Goal: Communication & Community: Answer question/provide support

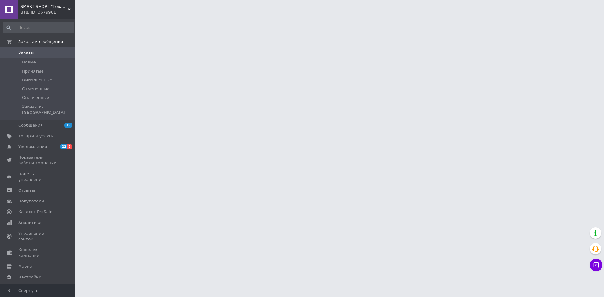
click at [47, 5] on span "SMART SHOP l "Товари для дому та активного відпочинку"" at bounding box center [43, 7] width 47 height 6
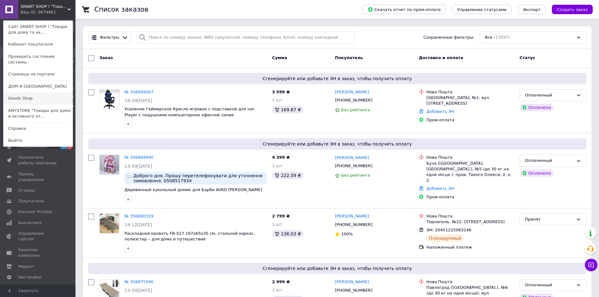
click at [39, 94] on link "Goods Shop" at bounding box center [37, 98] width 69 height 12
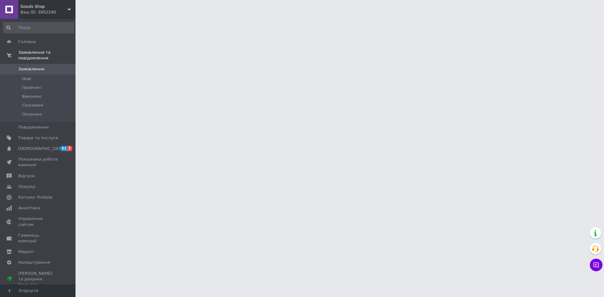
click at [46, 10] on div "Ваш ID: 3952290" at bounding box center [47, 12] width 55 height 6
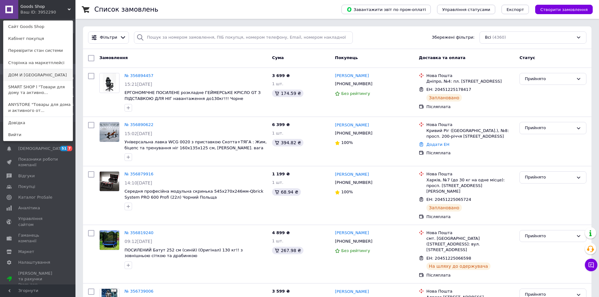
click at [38, 75] on link "ДОМ И САД" at bounding box center [37, 75] width 69 height 12
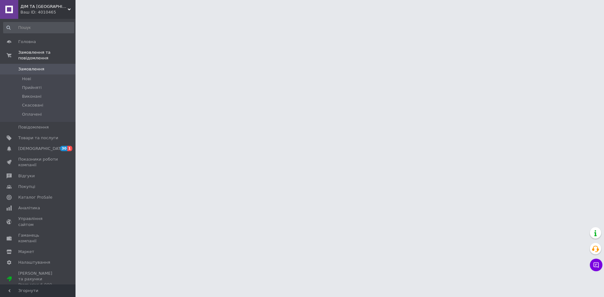
click at [50, 9] on div "Ваш ID: 4010465" at bounding box center [47, 12] width 55 height 6
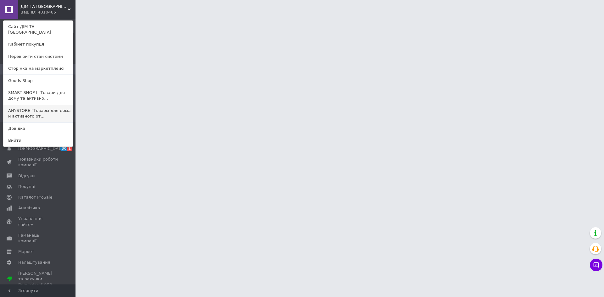
click at [44, 105] on link "ANYSTORE "Товары для дома и активного от..." at bounding box center [37, 114] width 69 height 18
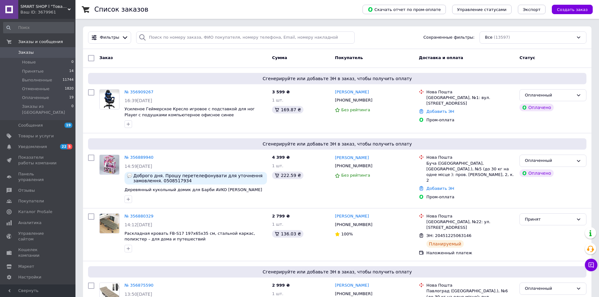
click at [43, 9] on span "SMART SHOP l "Товари для дому та активного відпочинку"" at bounding box center [43, 7] width 47 height 6
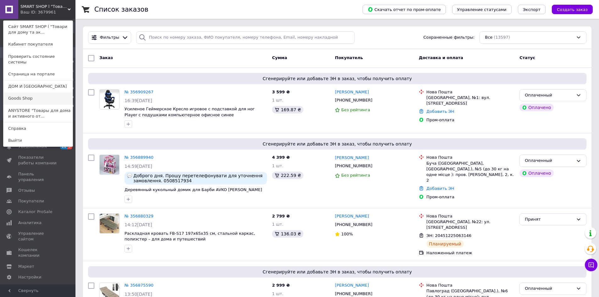
click at [39, 92] on link "Goods Shop" at bounding box center [37, 98] width 69 height 12
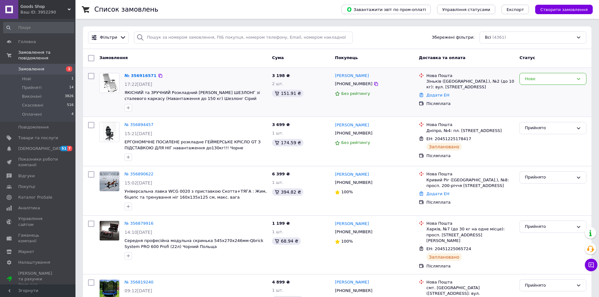
click at [194, 71] on div "№ 356916571 17:22, 12.08.2025 ЯКІСНИЙ та ЗРУЧНИЙ Розкладний САДОВИЙ ШЕЗЛОНГ зі …" at bounding box center [195, 92] width 147 height 44
click at [539, 81] on div "Нове" at bounding box center [549, 79] width 49 height 7
click at [374, 84] on icon at bounding box center [376, 83] width 5 height 5
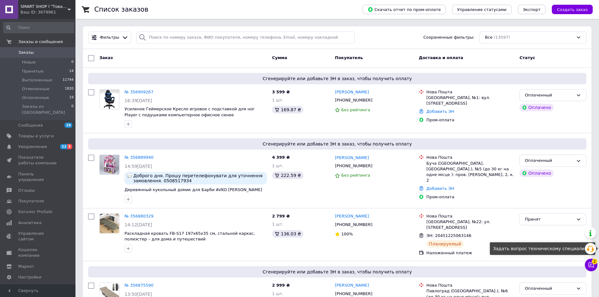
click at [591, 264] on icon at bounding box center [591, 265] width 5 height 5
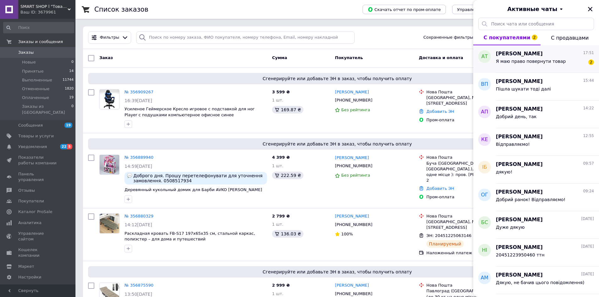
click at [512, 56] on span "Андрій Тимків" at bounding box center [519, 53] width 47 height 7
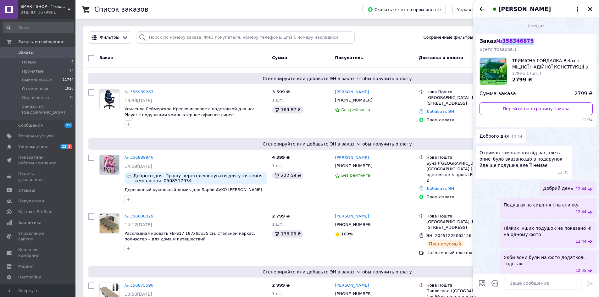
drag, startPoint x: 500, startPoint y: 42, endPoint x: 529, endPoint y: 42, distance: 28.6
click at [528, 42] on div "Заказ № 356346875 Всего товаров: 1 ТРИМІСНА ГОЙДАЛКА Relax з МІЦНОЇ НАДІЙНОЇ КО…" at bounding box center [536, 80] width 121 height 93
copy span "356346875"
click at [262, 35] on input "search" at bounding box center [245, 37] width 219 height 12
paste input "356346875"
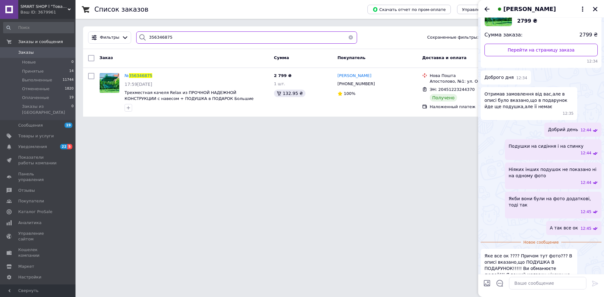
scroll to position [80, 0]
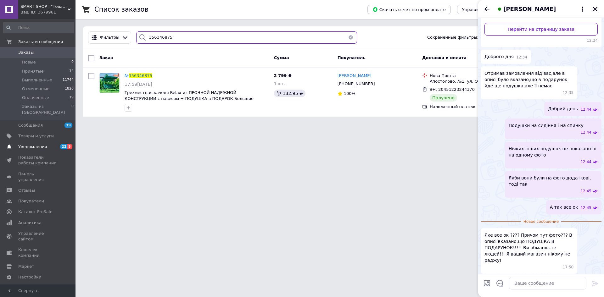
type input "356346875"
click at [40, 144] on span "Уведомления" at bounding box center [32, 147] width 29 height 6
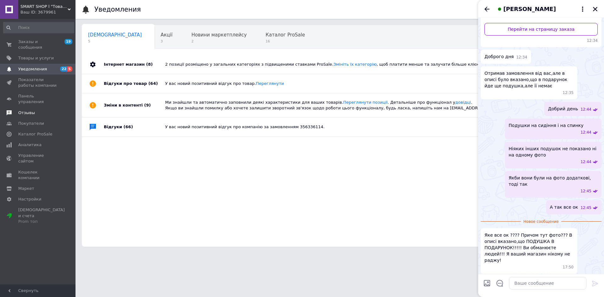
click at [42, 108] on link "Отзывы" at bounding box center [38, 113] width 77 height 11
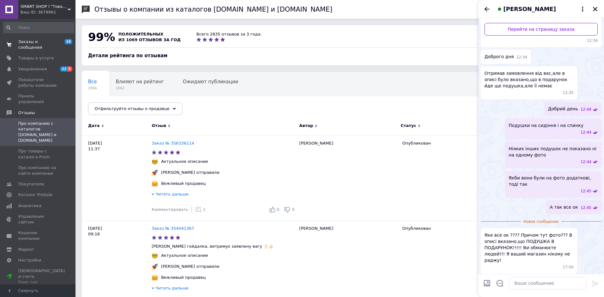
click at [33, 40] on span "Заказы и сообщения" at bounding box center [38, 44] width 40 height 11
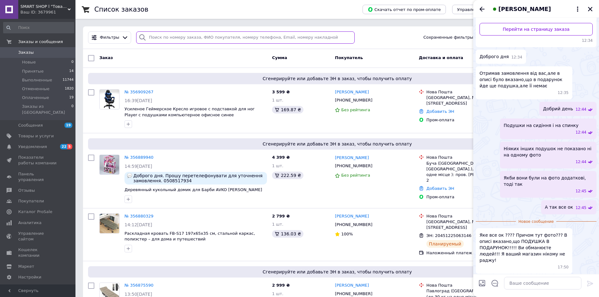
click at [204, 36] on input "search" at bounding box center [245, 37] width 219 height 12
paste input "356346875"
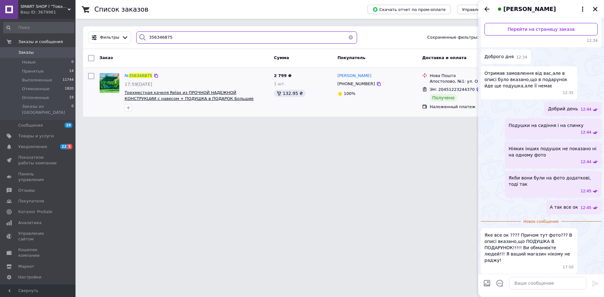
type input "356346875"
click at [536, 286] on textarea at bounding box center [547, 283] width 77 height 13
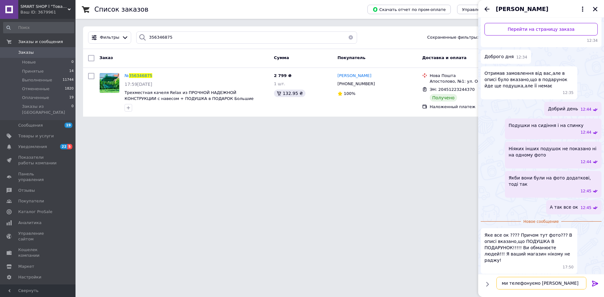
type textarea "ми телефонуємо Вам"
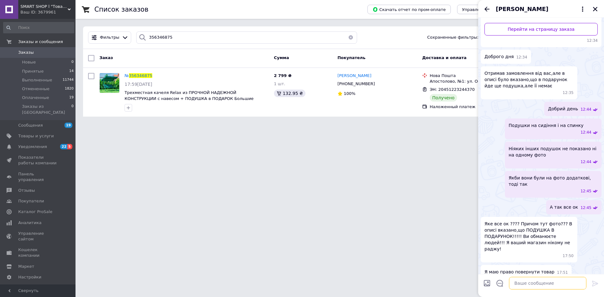
scroll to position [85, 0]
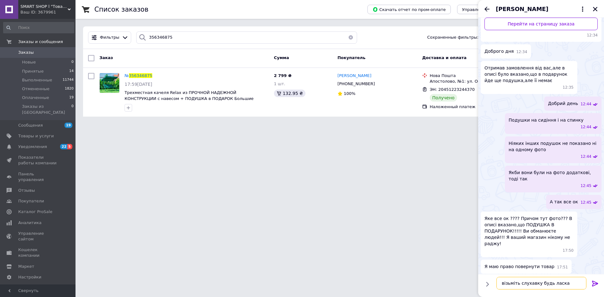
type textarea "візьміть слухавку будь ласка)"
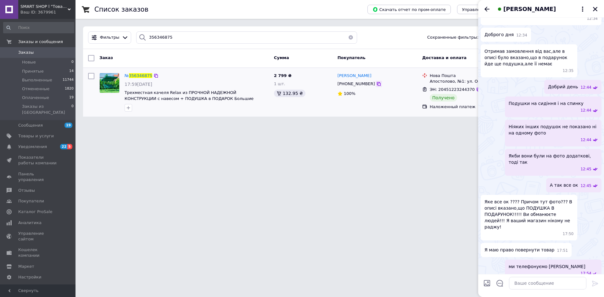
click at [377, 84] on icon at bounding box center [379, 84] width 4 height 4
click at [547, 281] on textarea at bounding box center [547, 283] width 77 height 13
click at [530, 283] on textarea at bounding box center [547, 283] width 77 height 13
click at [530, 286] on textarea at bounding box center [547, 283] width 77 height 13
click at [536, 287] on textarea at bounding box center [547, 283] width 77 height 13
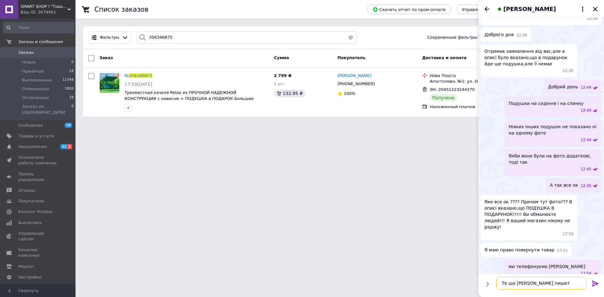
type textarea "Те що Ви пишете"
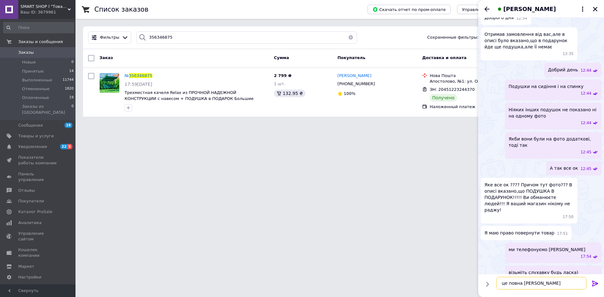
type textarea "це повна нісенітниця"
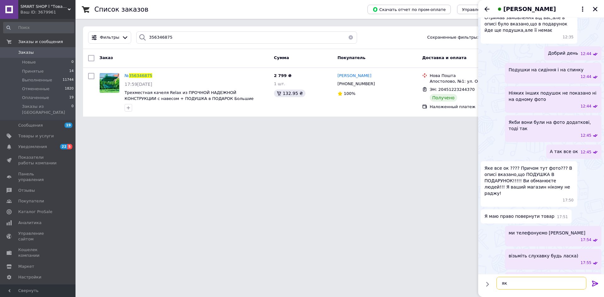
type textarea "я"
type textarea "Вам вище відповіли"
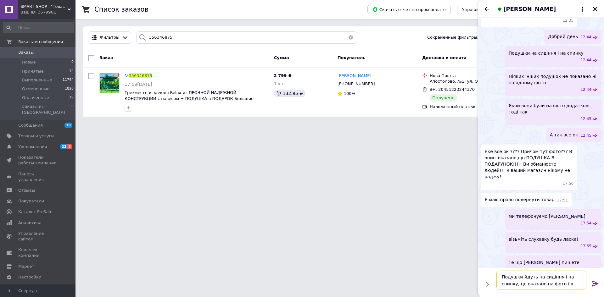
type textarea "Подушки йдуть на сидіння і на спинку, це вказано на фото і в описі товару!"
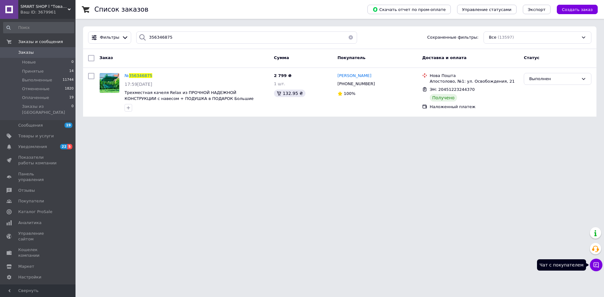
click at [593, 263] on icon at bounding box center [596, 265] width 6 height 6
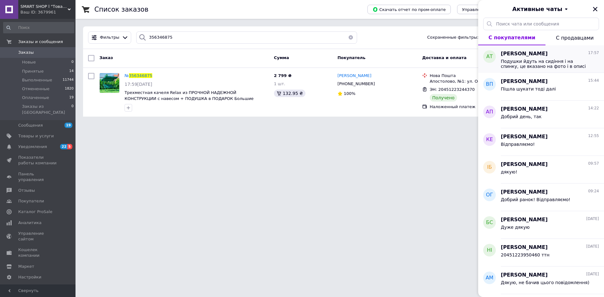
click at [523, 63] on span "Подушки йдуть на сидіння і на спинку, це вказано на фото і в описі товару!" at bounding box center [545, 64] width 89 height 10
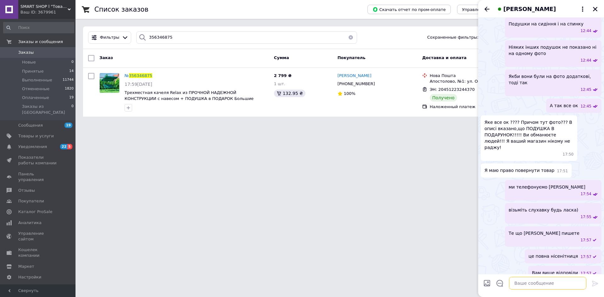
click at [536, 286] on textarea at bounding box center [547, 283] width 77 height 13
type textarea "м"
type textarea "нажаль, ми не можемо зв*язатись з Вами"
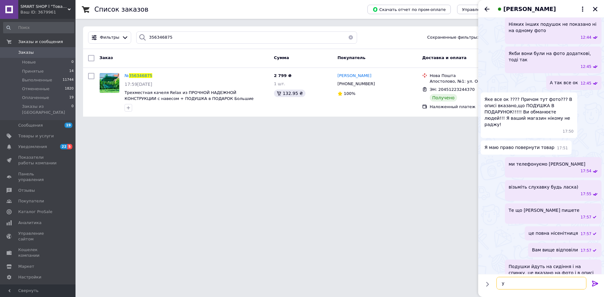
type textarea "у"
type textarea "вайбері Ви ігноруєте"
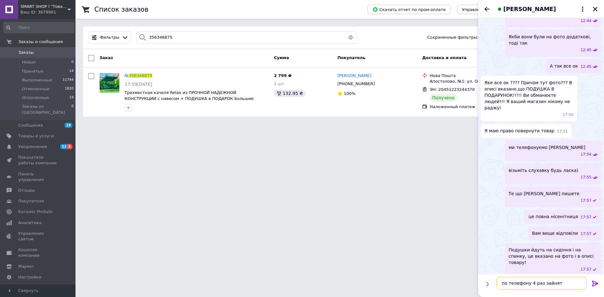
type textarea "по телефону 4 раз зайнято"
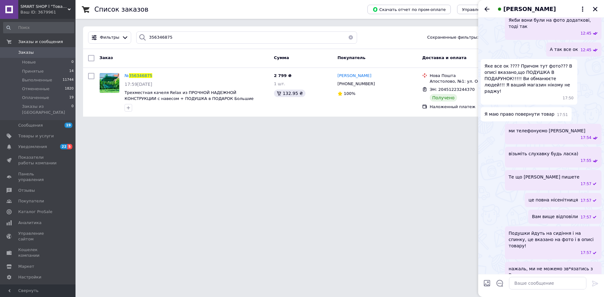
click at [492, 284] on div at bounding box center [486, 284] width 13 height 15
click at [490, 282] on input "Загрузить файлы" at bounding box center [487, 284] width 8 height 8
type input "C:\fakepath\s_green-relax_green_11024-resized.jpg"
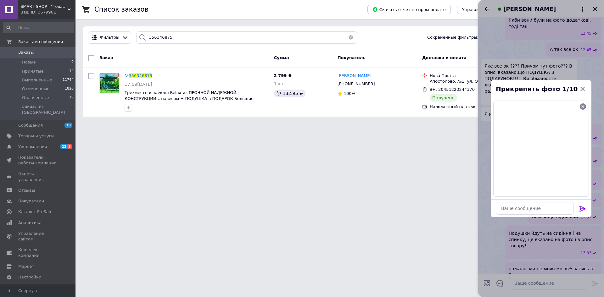
click at [580, 209] on icon at bounding box center [582, 209] width 6 height 6
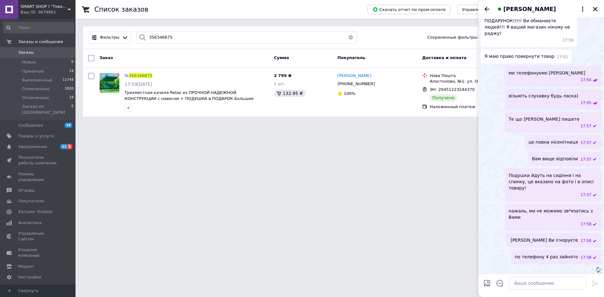
click at [486, 281] on input "Загрузить файлы" at bounding box center [487, 284] width 8 height 8
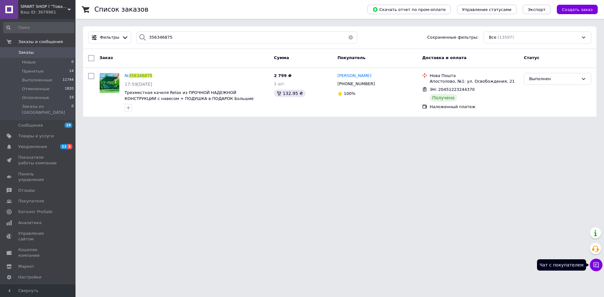
click at [592, 266] on button "Чат с покупателем" at bounding box center [596, 265] width 13 height 13
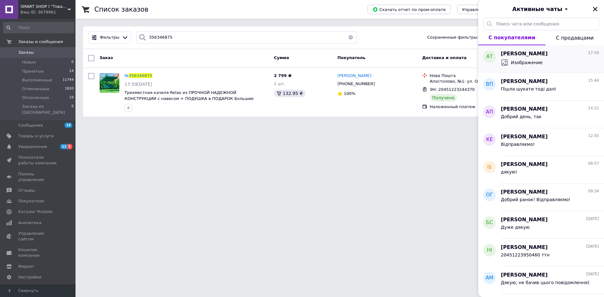
click at [531, 68] on div "Андрій Тимків 17:59 Изображение" at bounding box center [552, 59] width 103 height 28
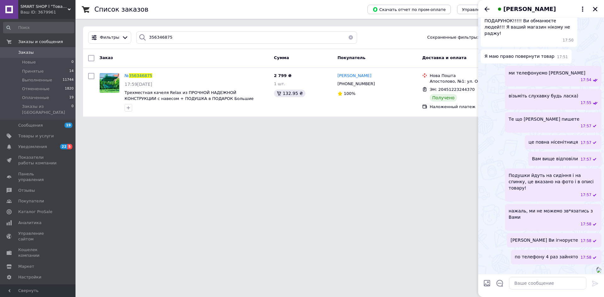
click at [488, 281] on input "Загрузить файлы" at bounding box center [487, 284] width 8 height 8
click at [547, 283] on textarea at bounding box center [547, 283] width 77 height 13
type textarea "Ви десь бачите хоча б 1 якусь іншу подушку, крім тих що вказані на фото?"
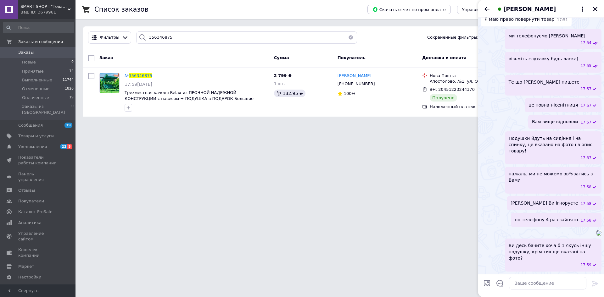
drag, startPoint x: 568, startPoint y: 255, endPoint x: 504, endPoint y: 258, distance: 64.6
click at [504, 258] on div "Ви десь бачите хоча б 1 якусь іншу подушку, крім тих що вказані на фото? 17:59" at bounding box center [540, 255] width 121 height 33
drag, startPoint x: 510, startPoint y: 252, endPoint x: 591, endPoint y: 258, distance: 81.4
click at [591, 258] on div "Ви десь бачите хоча б 1 якусь іншу подушку, крім тих що вказані на фото? 17:59" at bounding box center [553, 255] width 97 height 33
copy span "Ви десь бачите хоча б 1 якусь іншу подушку, крім тих що вказані на фото?"
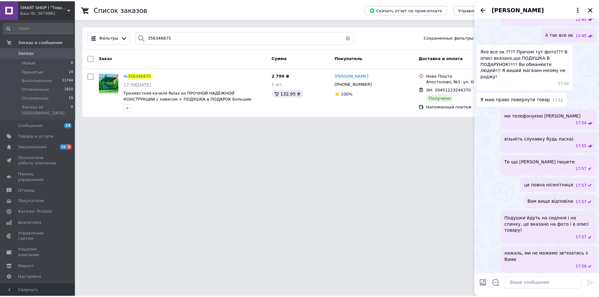
scroll to position [207, 0]
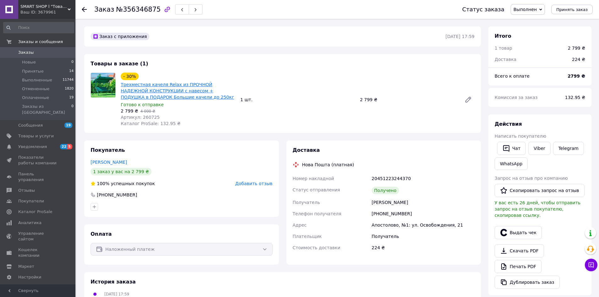
click at [171, 82] on link "Трехместная качеля Relax из ПРОЧНОЙ НАДЕЖНОЙ КОНСТРУКЦИИ с навесом + ПОДУШКА в …" at bounding box center [178, 91] width 114 height 18
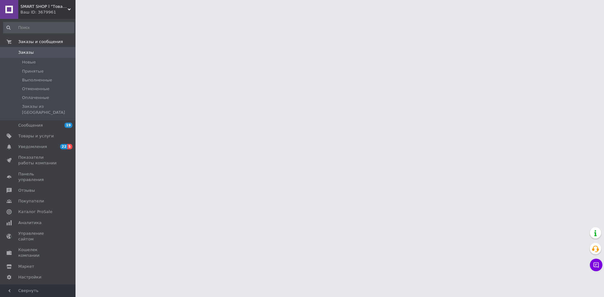
click at [600, 264] on button "Чат с покупателем" at bounding box center [596, 265] width 13 height 13
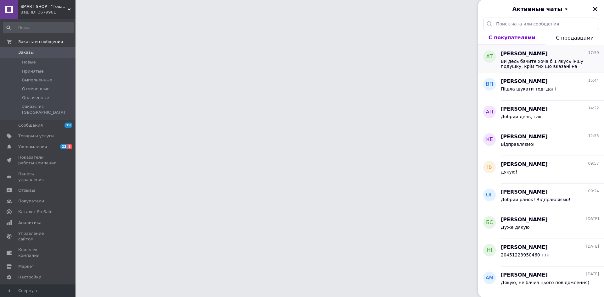
click at [523, 64] on span "Ви десь бачите хоча б 1 якусь іншу подушку, крім тих що вказані на фото?" at bounding box center [545, 64] width 89 height 10
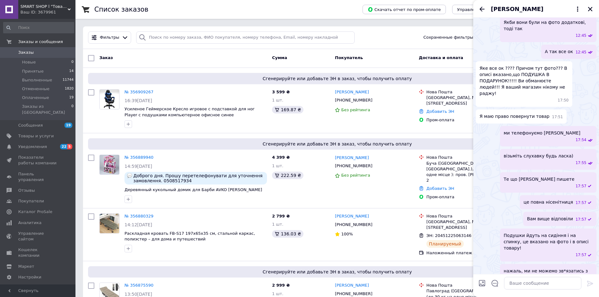
scroll to position [230, 0]
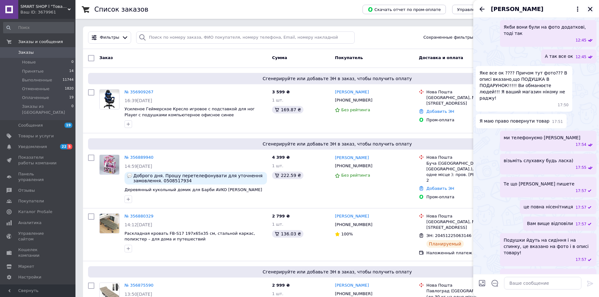
click at [590, 8] on icon "Закрыть" at bounding box center [590, 9] width 4 height 4
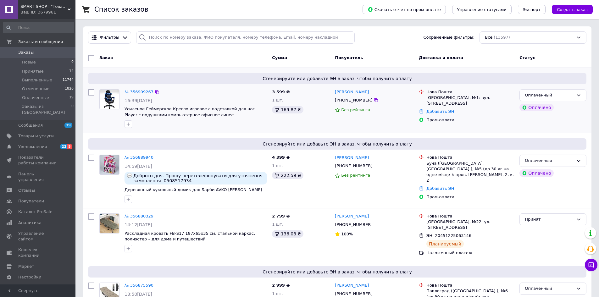
click at [189, 93] on div "№ 356909267" at bounding box center [196, 92] width 144 height 7
click at [37, 8] on span "SMART SHOP l "Товари для дому та активного відпочинку"" at bounding box center [43, 7] width 47 height 6
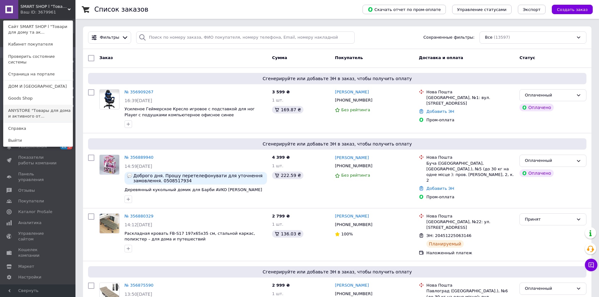
click at [36, 106] on link "ANYSTORE "Товары для дома и активного от..." at bounding box center [37, 114] width 69 height 18
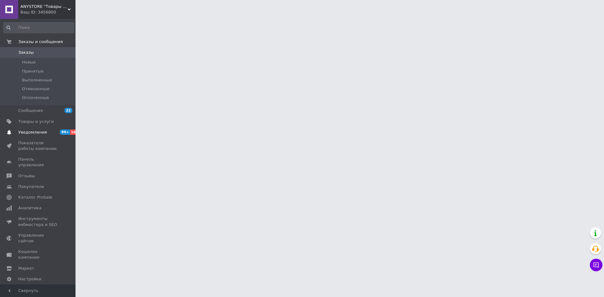
click at [44, 135] on span "Уведомления" at bounding box center [38, 133] width 40 height 6
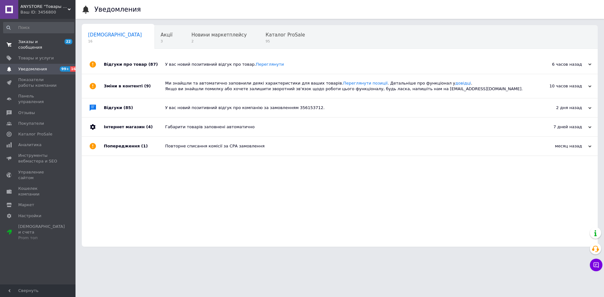
click at [44, 45] on link "Заказы и сообщения 22 0" at bounding box center [38, 44] width 77 height 16
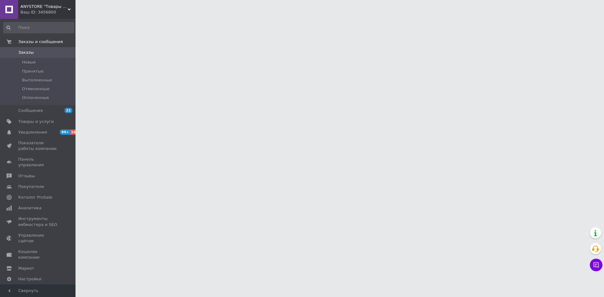
click at [47, 10] on div "Ваш ID: 3456800" at bounding box center [47, 12] width 55 height 6
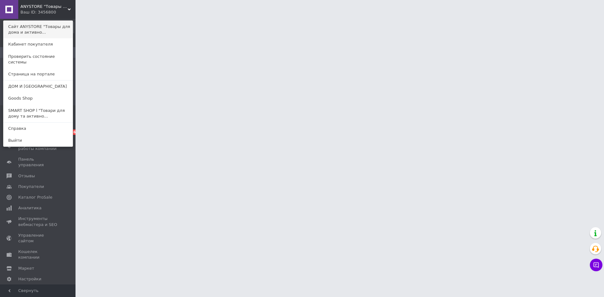
click at [50, 27] on link "Сайт ANYSTORE "Товары для дома и активно..." at bounding box center [37, 30] width 69 height 18
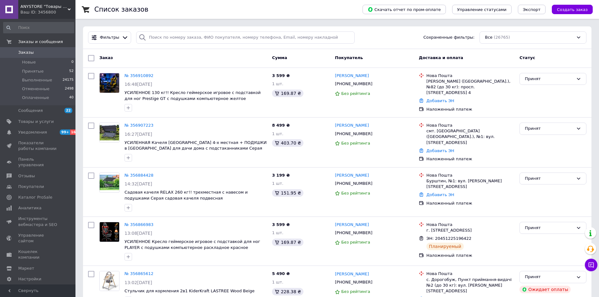
click at [31, 9] on span "ANYSTORE "Товары для дома и активного отдыха"" at bounding box center [43, 7] width 47 height 6
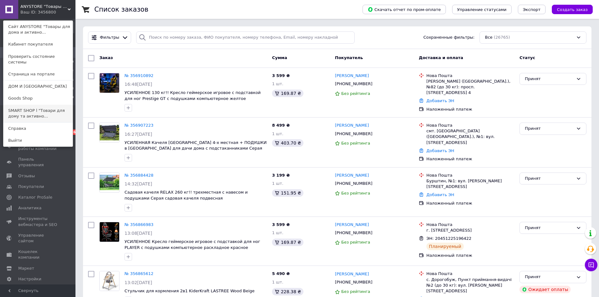
click at [25, 105] on link "SMART SHOP l "Товари для дому та активно..." at bounding box center [37, 114] width 69 height 18
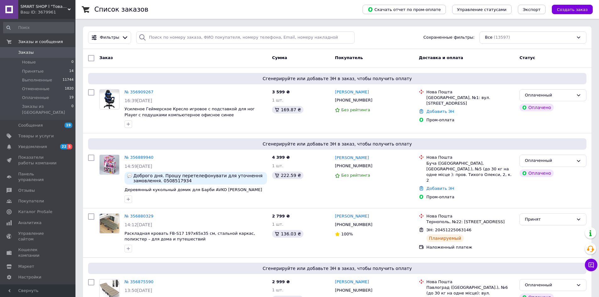
click at [46, 7] on span "SMART SHOP l "Товари для дому та активного відпочинку"" at bounding box center [43, 7] width 47 height 6
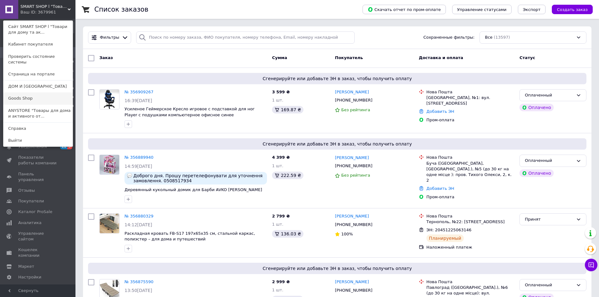
click at [37, 96] on link "Goods Shop" at bounding box center [37, 98] width 69 height 12
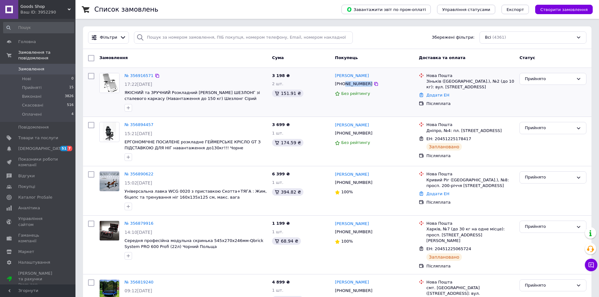
drag, startPoint x: 344, startPoint y: 84, endPoint x: 387, endPoint y: 85, distance: 43.4
click at [386, 85] on div "[PHONE_NUMBER]" at bounding box center [374, 83] width 80 height 7
copy div "663641324"
drag, startPoint x: 426, startPoint y: 81, endPoint x: 453, endPoint y: 81, distance: 27.1
click at [453, 81] on div "Нова Пошта Зіньків (Полтавська обл.), №2 (до 10 кг): вул. Воздвиженська, 73б" at bounding box center [470, 81] width 91 height 17
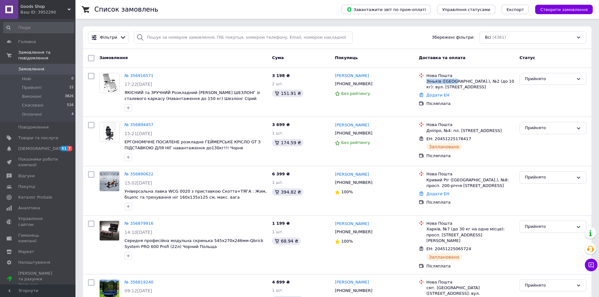
copy div "Зіньків (Полта"
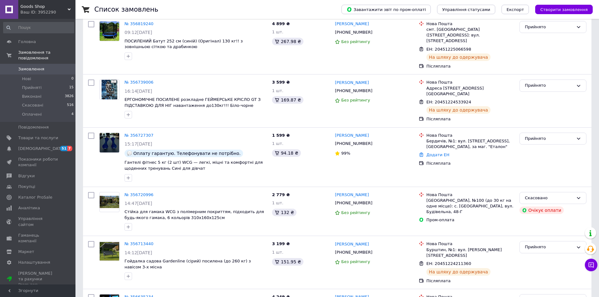
scroll to position [283, 0]
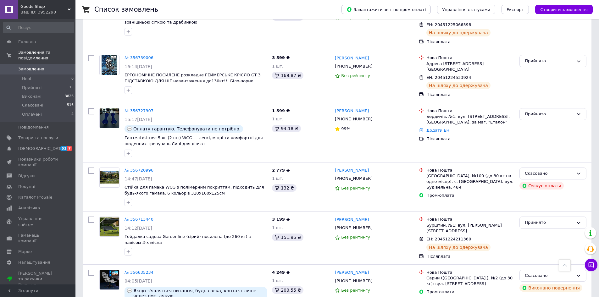
click at [53, 7] on span "Goods Shop" at bounding box center [43, 7] width 47 height 6
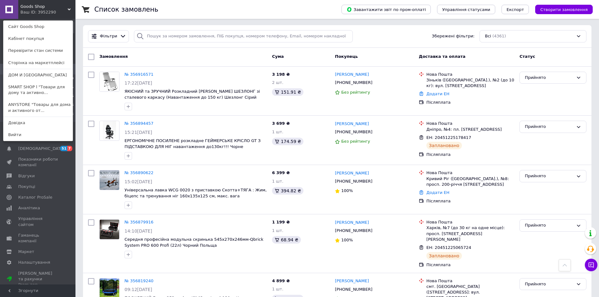
scroll to position [0, 0]
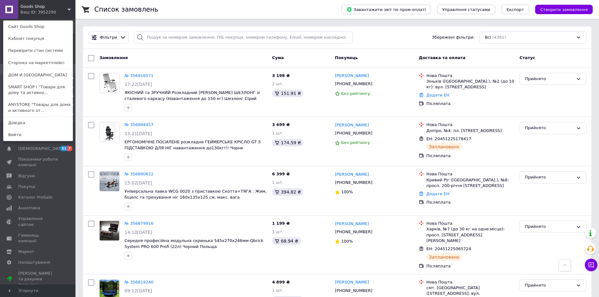
click at [49, 2] on div "Goods Shop Ваш ID: 3952290 Сайт Goods Shop Кабінет покупця Перевірити стан сист…" at bounding box center [37, 9] width 75 height 19
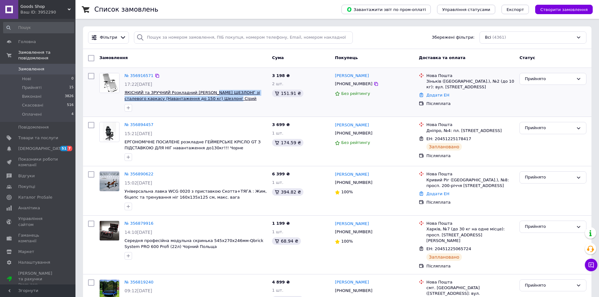
drag, startPoint x: 233, startPoint y: 100, endPoint x: 211, endPoint y: 92, distance: 23.0
click at [211, 92] on span "ЯКІСНИЙ та ЗРУЧНИЙ Розкладний САДОВИЙ ШЕЗЛОНГ зі сталевого каркасу (Навантаженн…" at bounding box center [196, 96] width 142 height 12
copy span "ШЕЗЛОНГ зі сталевого каркасу (Навантаження до 150 кг) Шезлонг Сірий"
drag, startPoint x: 54, startPoint y: 8, endPoint x: 39, endPoint y: 46, distance: 40.6
click at [54, 8] on span "Goods Shop" at bounding box center [43, 7] width 47 height 6
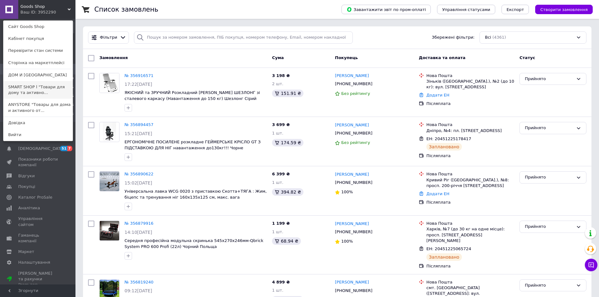
click at [42, 87] on link "SMART SHOP l "Товари для дому та активно..." at bounding box center [37, 90] width 69 height 18
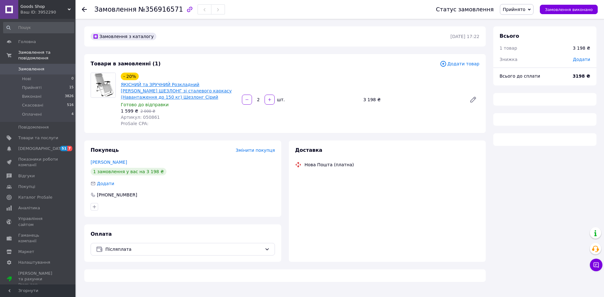
click at [169, 92] on link "ЯКІСНИЙ та ЗРУЧНИЙ Розкладний [PERSON_NAME] ШЕЗЛОНГ зі сталевого каркасу (Наван…" at bounding box center [176, 91] width 111 height 18
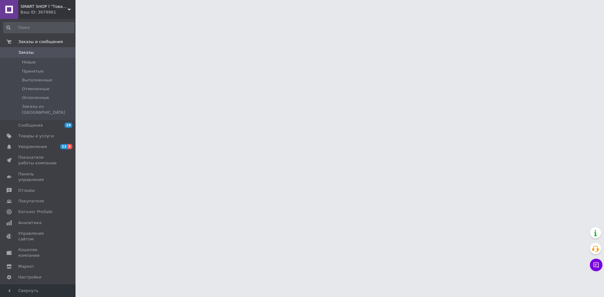
click at [46, 3] on div "SMART SHOP l "Товари для дому та активного відпочинку" Ваш ID: 3679961" at bounding box center [46, 9] width 57 height 19
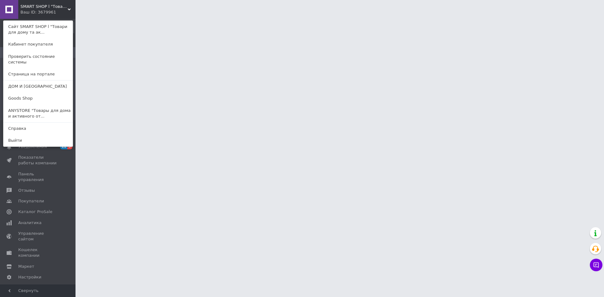
click at [47, 20] on div "Заказы и сообщения Заказы 0 Новые Принятые Выполненные Отмененные Оплаченные За…" at bounding box center [38, 153] width 77 height 268
click at [48, 25] on link "Сайт SMART SHOP l "Товари для дому та ак..." at bounding box center [37, 30] width 69 height 18
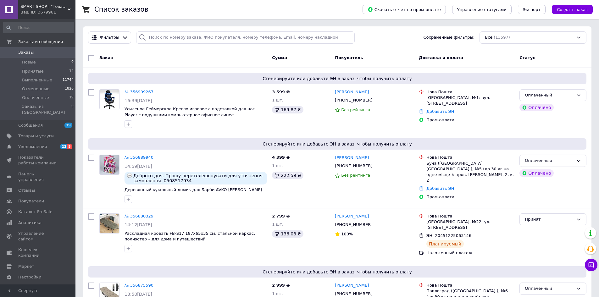
click at [57, 1] on div "SMART SHOP l "Товари для дому та активного відпочинку" Ваш ID: 3679961" at bounding box center [46, 9] width 57 height 19
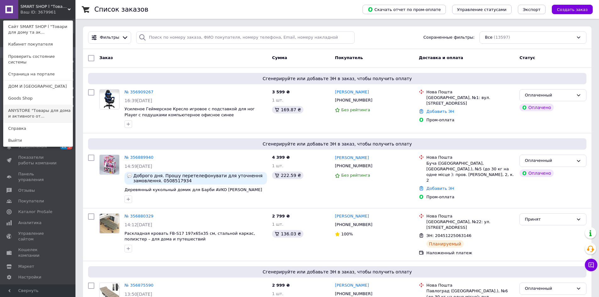
click at [44, 108] on link "ANYSTORE "Товары для дома и активного от..." at bounding box center [37, 114] width 69 height 18
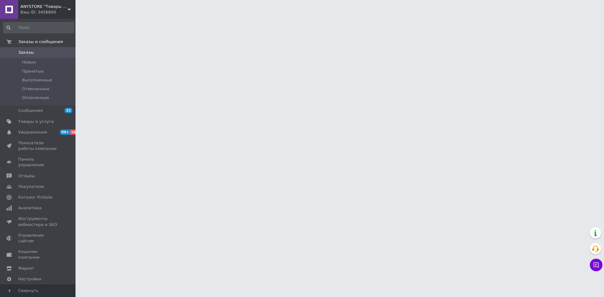
click at [42, 17] on div "ANYSTORE "Товары для дома и активного отдыха" Ваш ID: 3456800" at bounding box center [46, 9] width 57 height 19
click at [0, 0] on link "Сайт ANYSTORE "Товары для дома и активно..." at bounding box center [0, 0] width 0 height 0
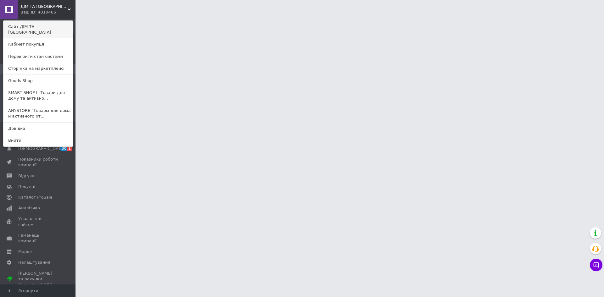
click at [46, 22] on link "Сайт ДІМ ТА [GEOGRAPHIC_DATA]" at bounding box center [37, 30] width 69 height 18
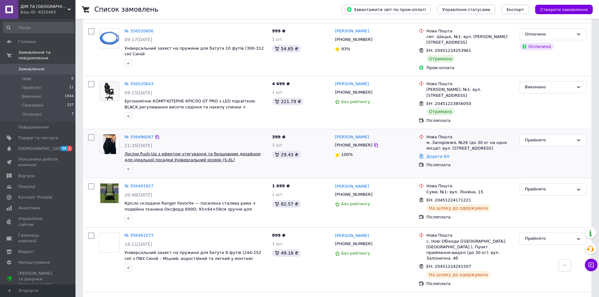
scroll to position [692, 0]
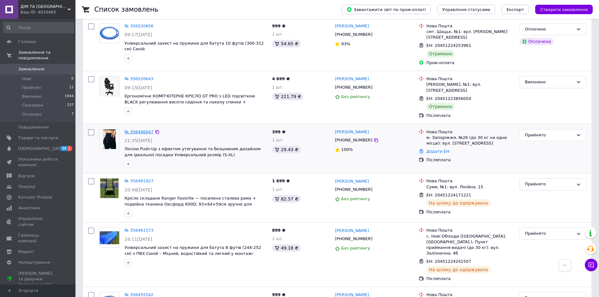
click at [138, 130] on link "№ 356496047" at bounding box center [139, 132] width 29 height 5
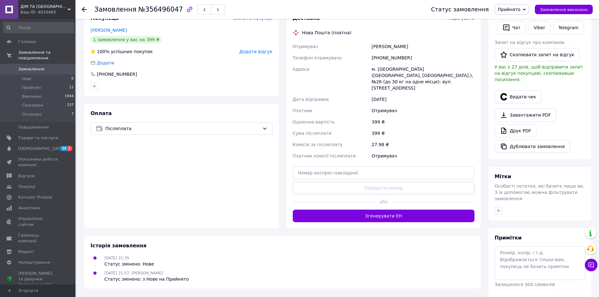
scroll to position [142, 0]
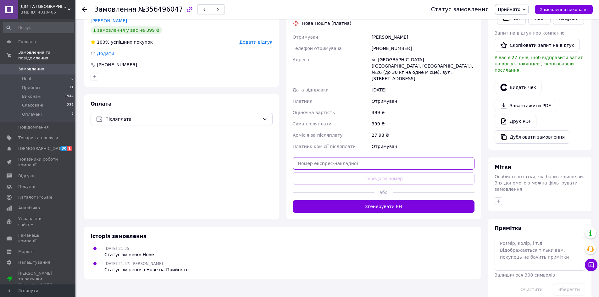
click at [367, 158] on input "text" at bounding box center [384, 163] width 182 height 13
paste input "20451225270444"
type input "20451225270444"
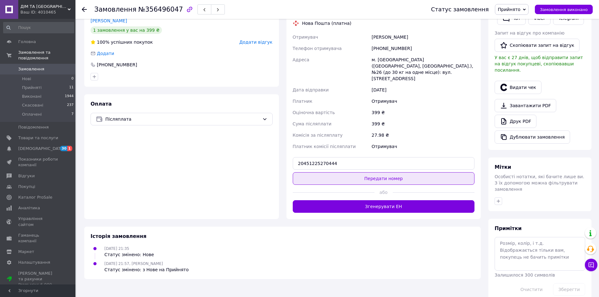
click at [358, 172] on button "Передати номер" at bounding box center [384, 178] width 182 height 13
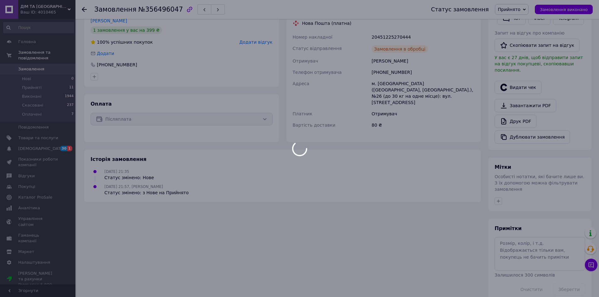
click at [54, 9] on div at bounding box center [299, 148] width 599 height 297
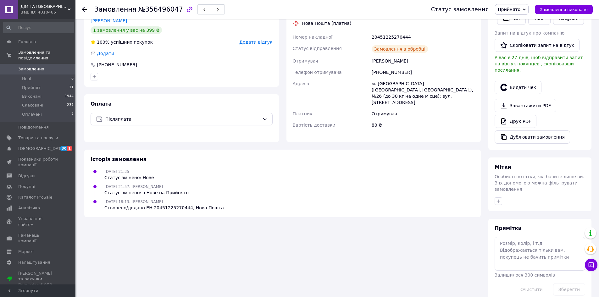
click at [51, 10] on div "Ваш ID: 4010465" at bounding box center [47, 12] width 55 height 6
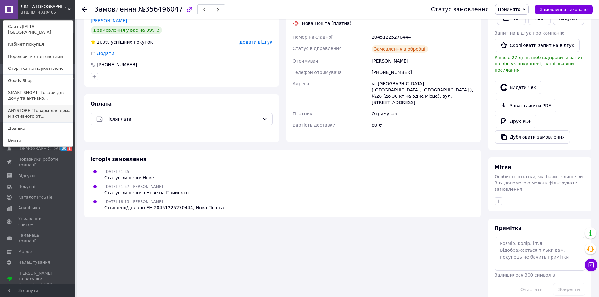
click at [54, 105] on link "ANYSTORE "Товары для дома и активного от..." at bounding box center [37, 114] width 69 height 18
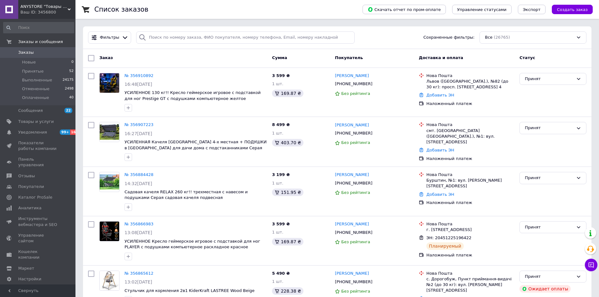
click at [30, 11] on div "Ваш ID: 3456800" at bounding box center [47, 12] width 55 height 6
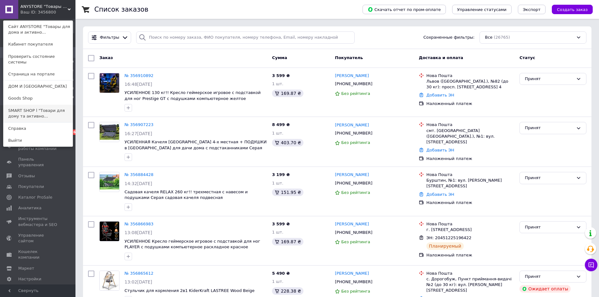
click at [24, 106] on link "SMART SHOP l "Товари для дому та активно..." at bounding box center [37, 114] width 69 height 18
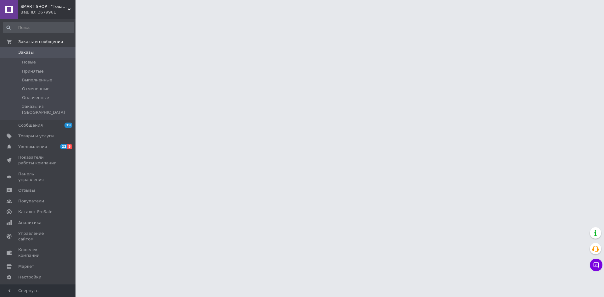
click at [55, 10] on div "Ваш ID: 3679961" at bounding box center [47, 12] width 55 height 6
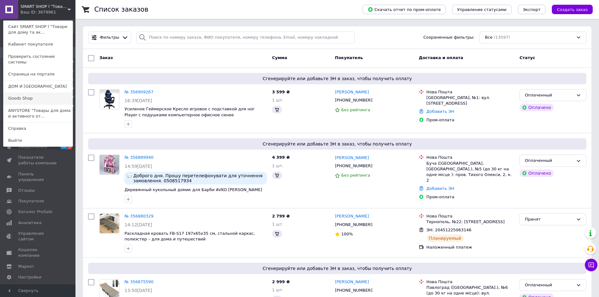
click at [36, 96] on link "Goods Shop" at bounding box center [37, 98] width 69 height 12
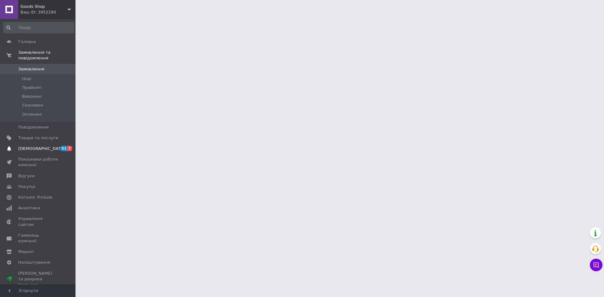
click at [52, 143] on link "[DEMOGRAPHIC_DATA] 51 7" at bounding box center [38, 148] width 77 height 11
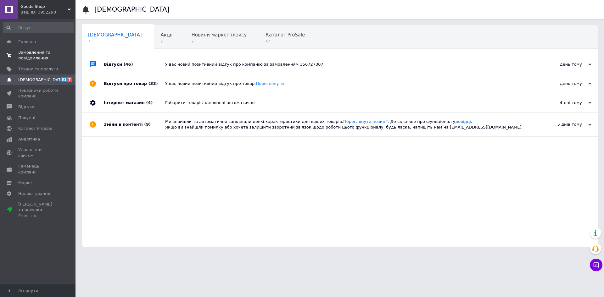
click at [51, 58] on span "Замовлення та повідомлення" at bounding box center [38, 55] width 40 height 11
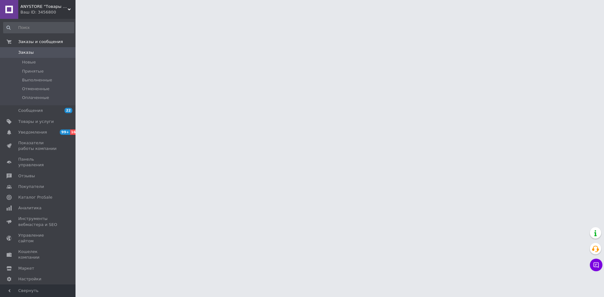
click at [52, 11] on div "Ваш ID: 3456800" at bounding box center [47, 12] width 55 height 6
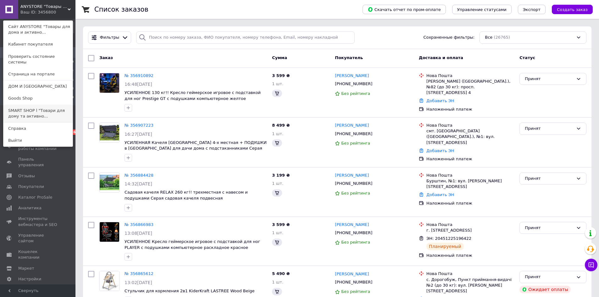
click at [49, 106] on link "SMART SHOP l "Товари для дому та активно..." at bounding box center [37, 114] width 69 height 18
